Goal: Find specific page/section: Find specific page/section

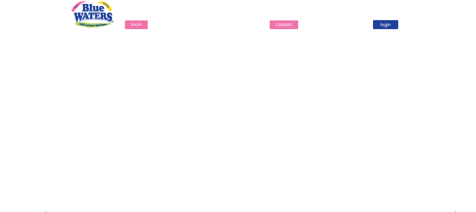
click at [281, 24] on link "careers" at bounding box center [284, 24] width 29 height 9
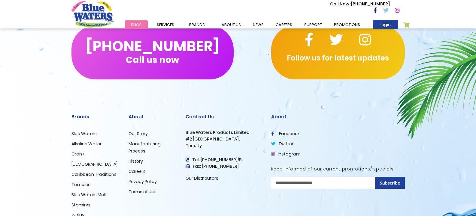
scroll to position [615, 0]
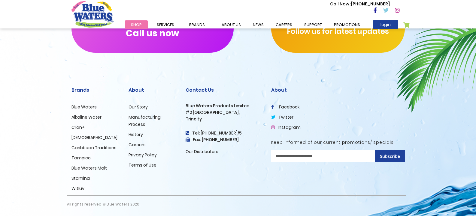
drag, startPoint x: 480, startPoint y: 59, endPoint x: 477, endPoint y: 216, distance: 157.0
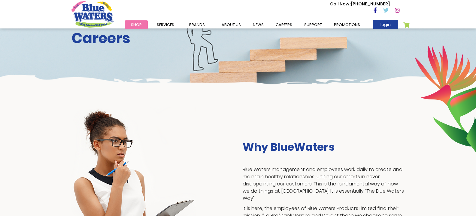
scroll to position [0, 0]
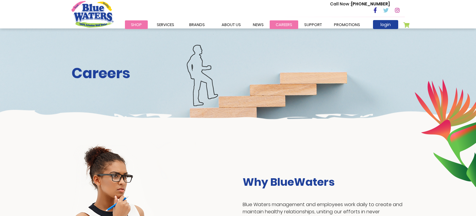
click at [274, 24] on link "careers" at bounding box center [284, 24] width 29 height 9
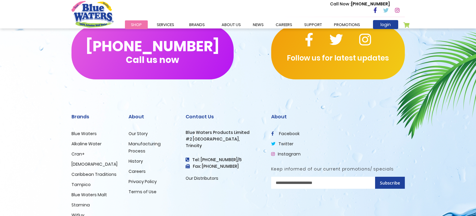
scroll to position [587, 0]
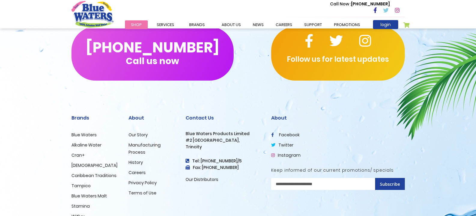
click at [138, 173] on link "Careers" at bounding box center [136, 173] width 17 height 6
